Goal: Transaction & Acquisition: Purchase product/service

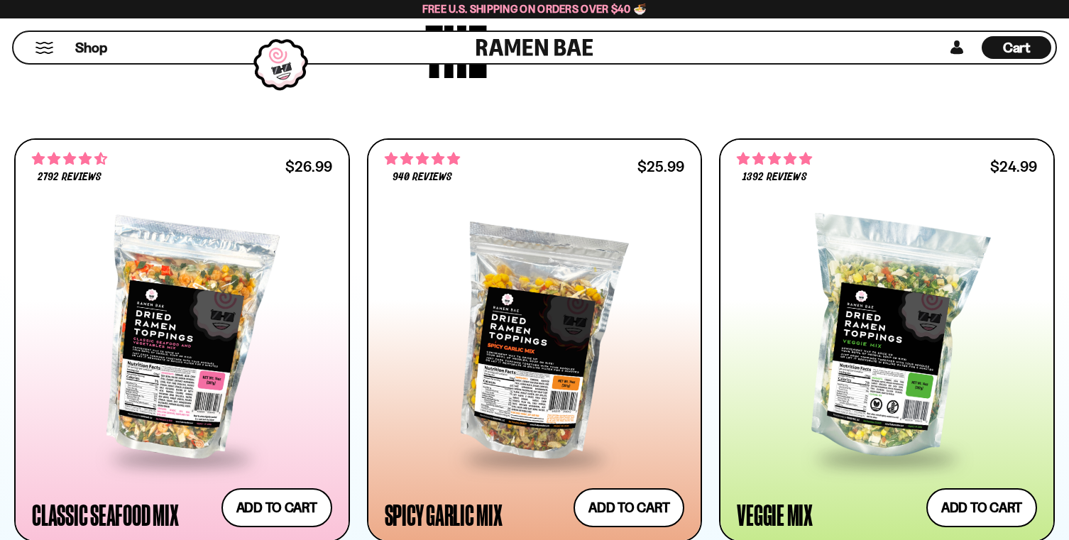
scroll to position [638, 0]
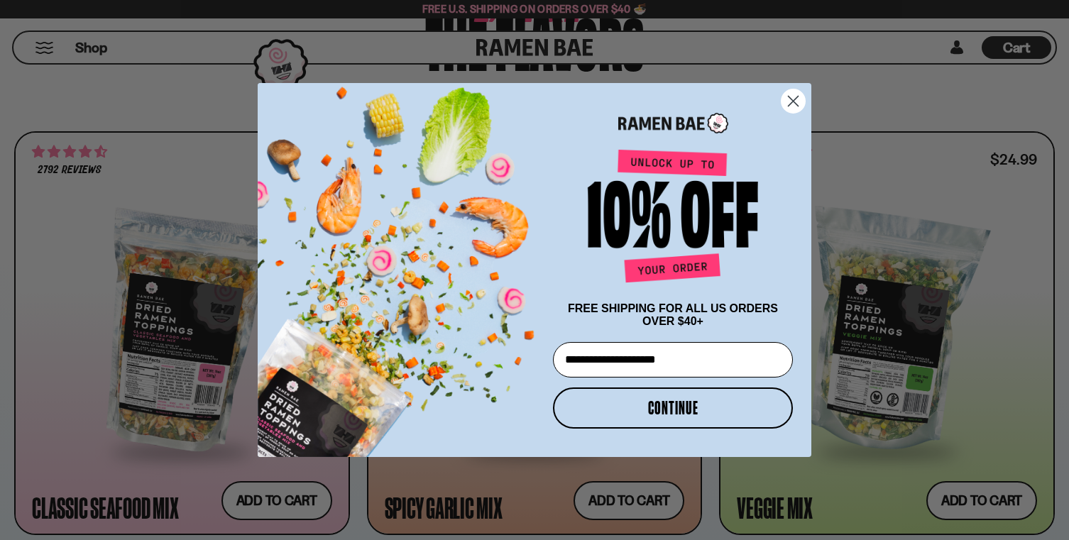
type input "**********"
click at [664, 417] on button "CONTINUE" at bounding box center [673, 408] width 240 height 41
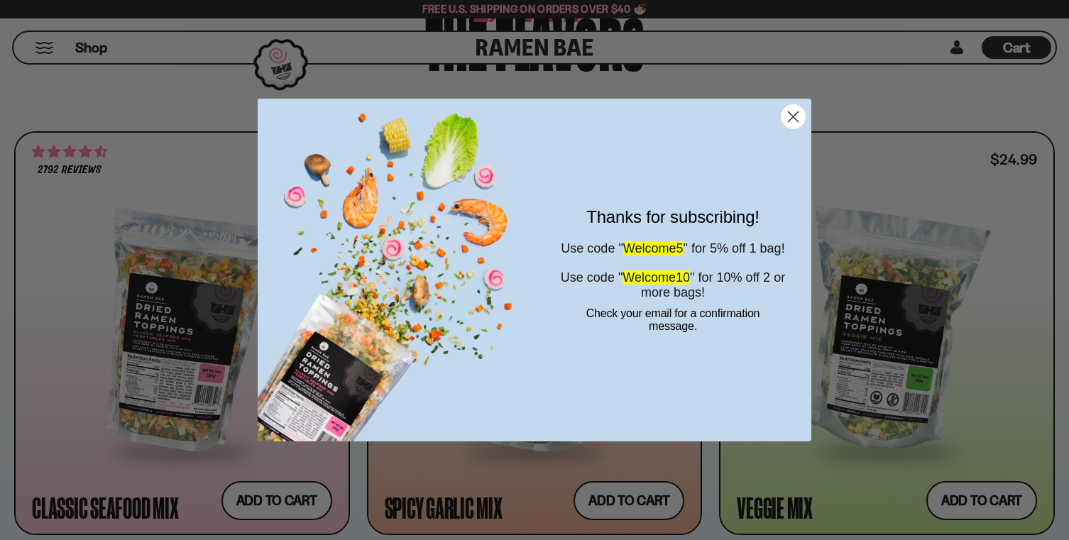
click at [794, 112] on circle "Close dialog" at bounding box center [793, 116] width 23 height 23
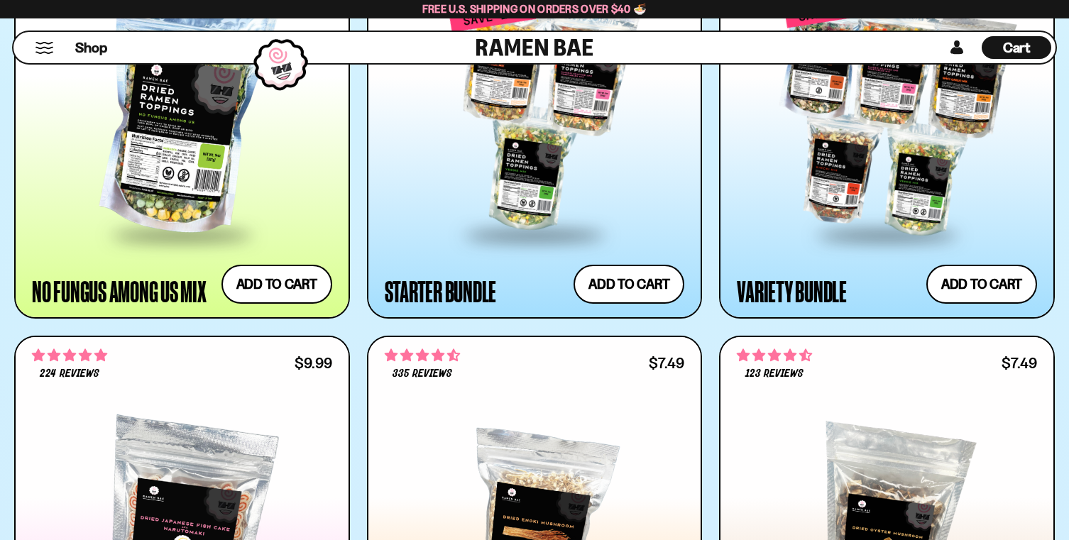
scroll to position [1693, 0]
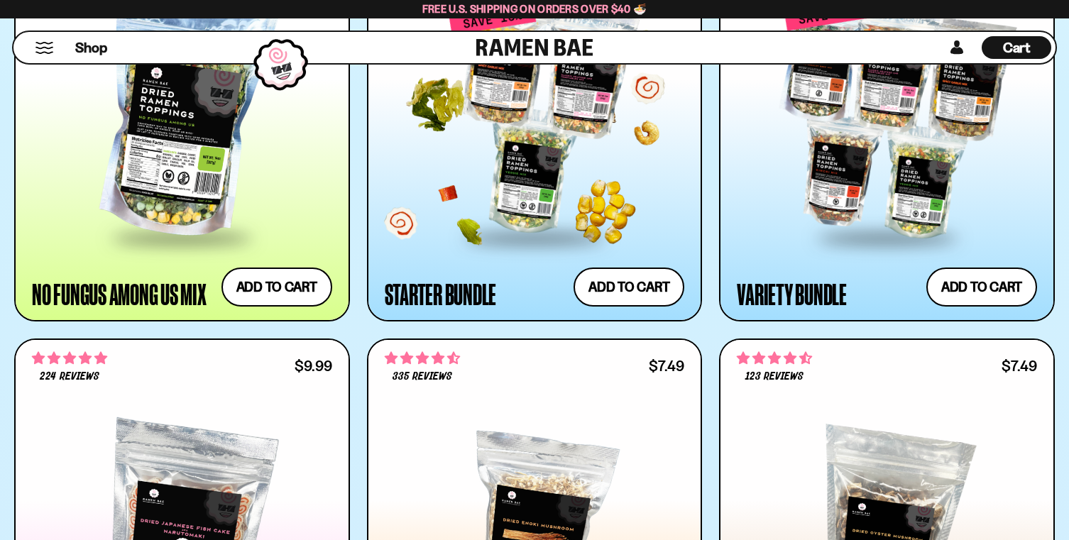
click at [554, 236] on div at bounding box center [535, 118] width 300 height 235
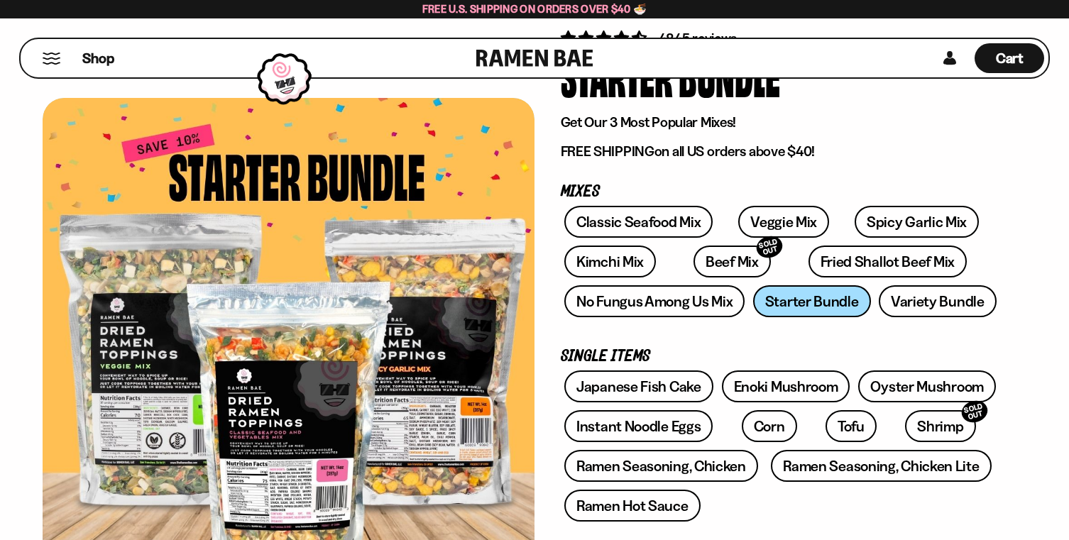
scroll to position [111, 0]
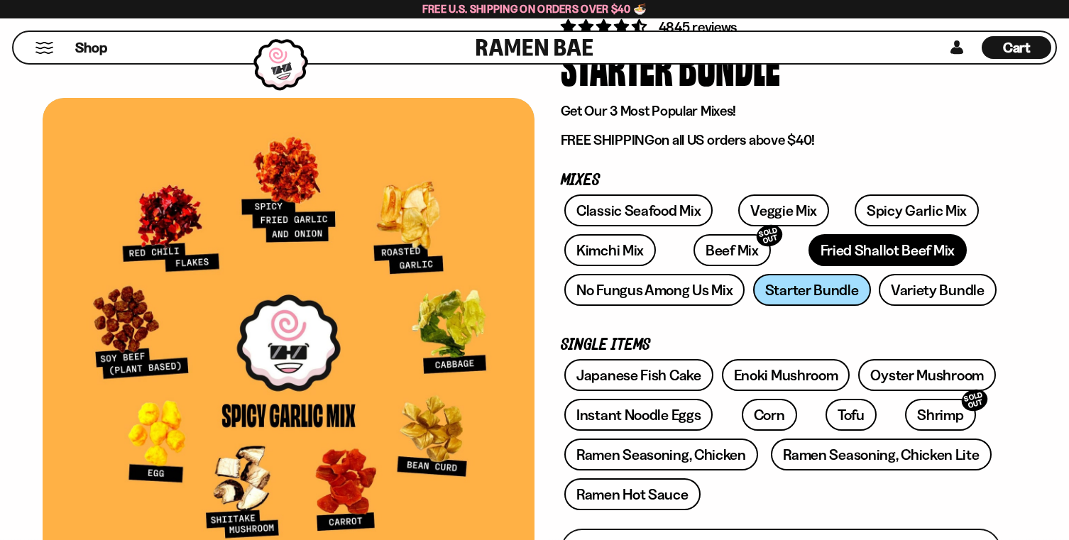
click at [809, 266] on link "Fried Shallot Beef Mix" at bounding box center [888, 250] width 158 height 32
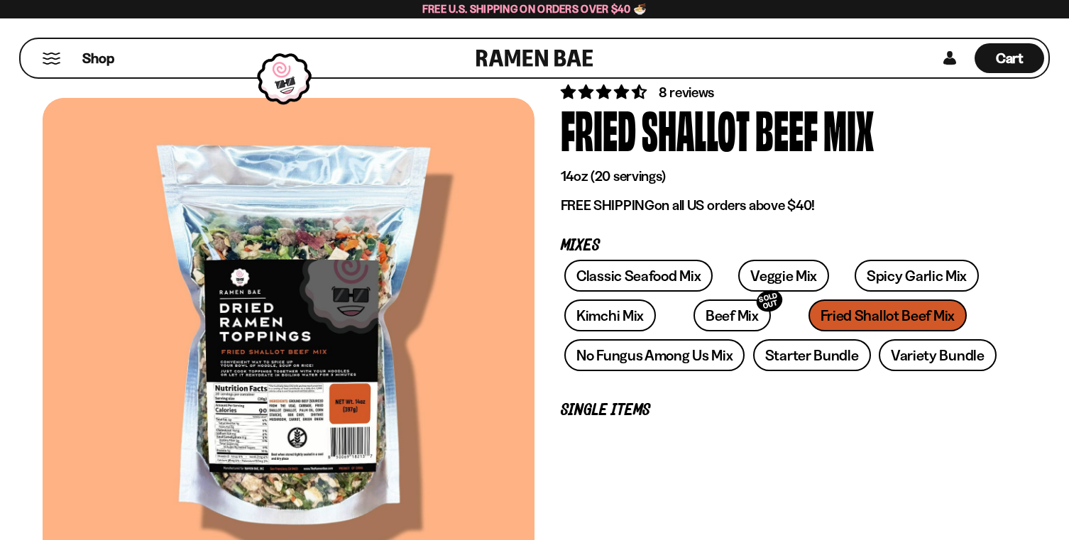
scroll to position [43, 0]
